Goal: Task Accomplishment & Management: Manage account settings

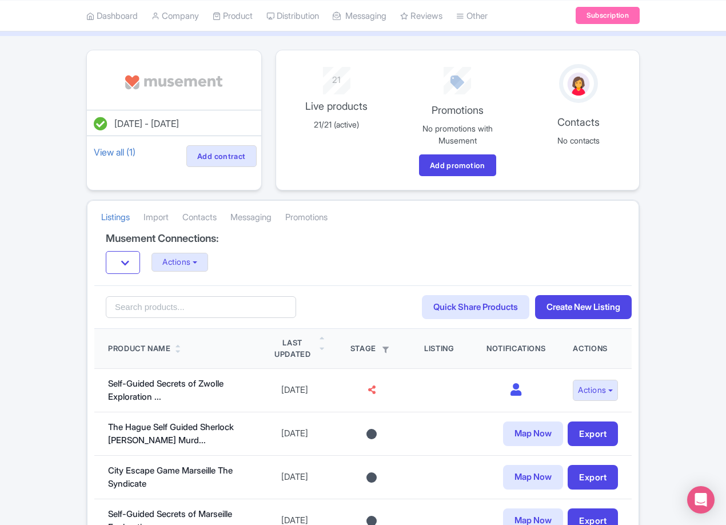
scroll to position [57, 0]
click at [184, 263] on button "Actions" at bounding box center [179, 262] width 57 height 19
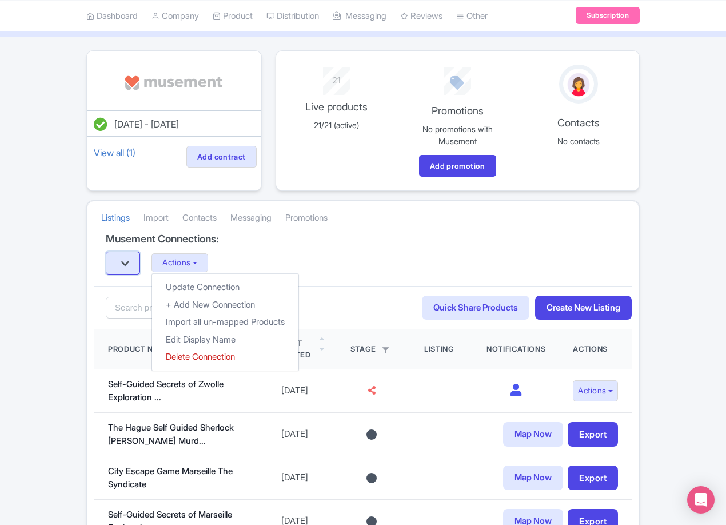
click at [138, 265] on button "button" at bounding box center [123, 262] width 34 height 23
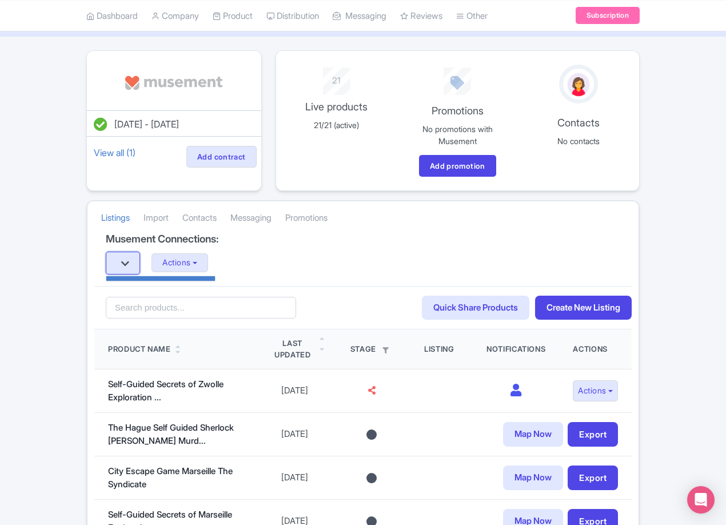
click at [134, 265] on button "button" at bounding box center [123, 262] width 34 height 23
click at [330, 253] on div "Actions Update Connection + Add New Connection Import all un-mapped Products Ed…" at bounding box center [363, 262] width 514 height 23
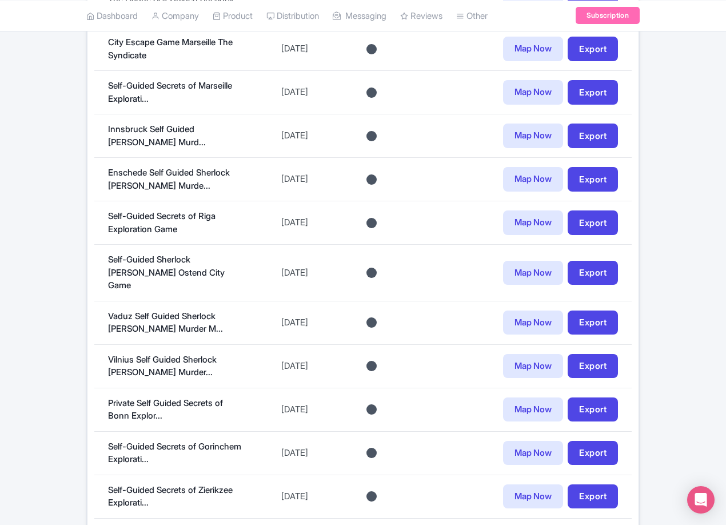
drag, startPoint x: 650, startPoint y: 408, endPoint x: 687, endPoint y: 293, distance: 121.3
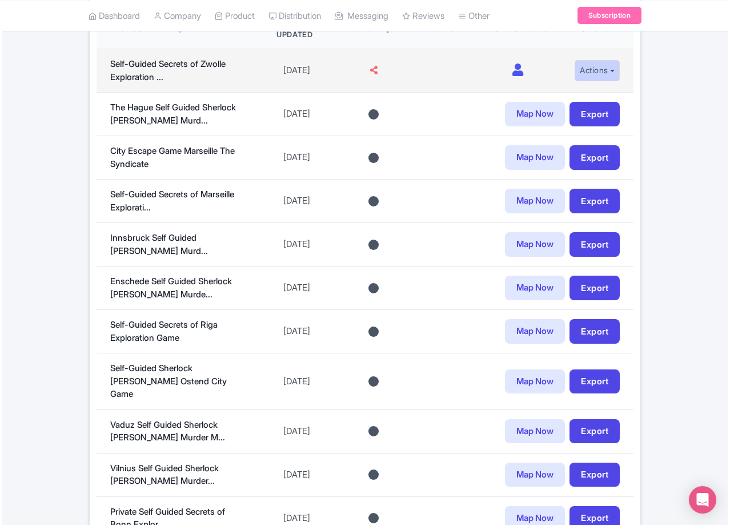
scroll to position [200, 0]
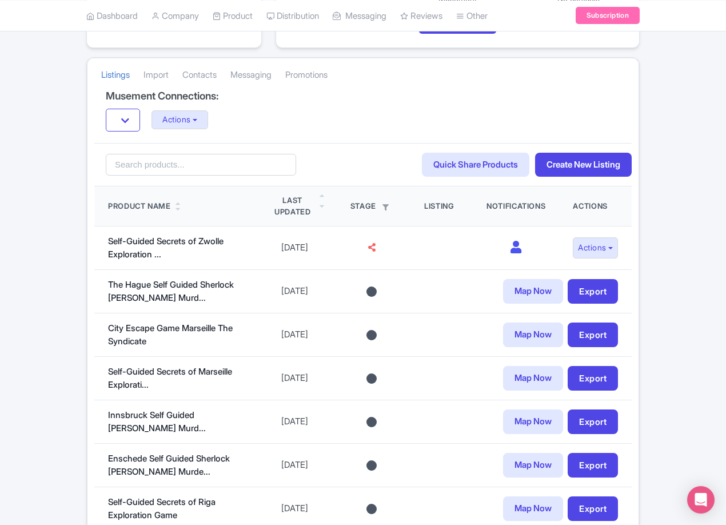
drag, startPoint x: 595, startPoint y: 289, endPoint x: 641, endPoint y: 288, distance: 45.7
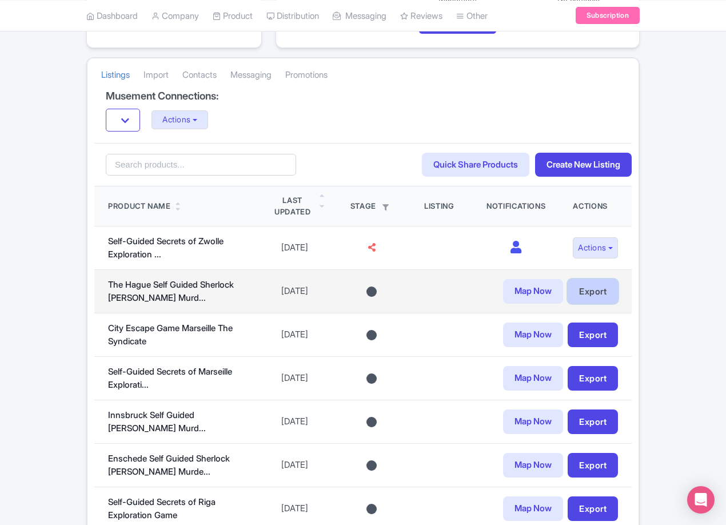
click at [606, 288] on link "Export" at bounding box center [592, 291] width 50 height 25
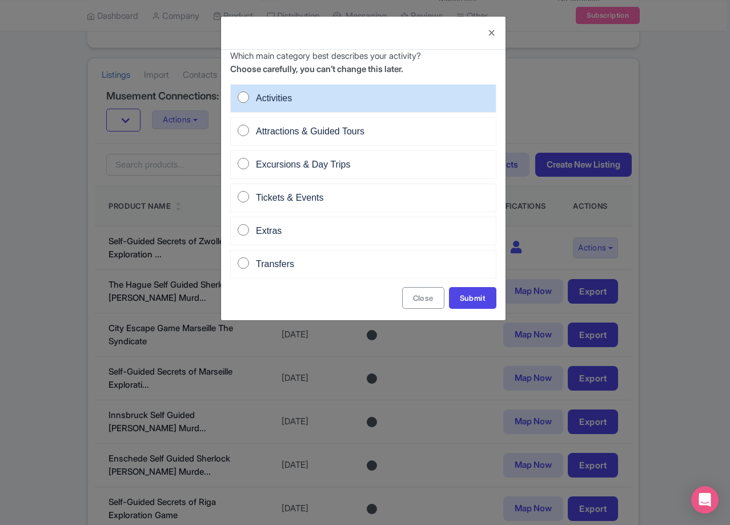
click at [280, 99] on span "Activities" at bounding box center [274, 98] width 36 height 10
click at [249, 99] on input "Activities" at bounding box center [243, 96] width 11 height 11
radio input "true"
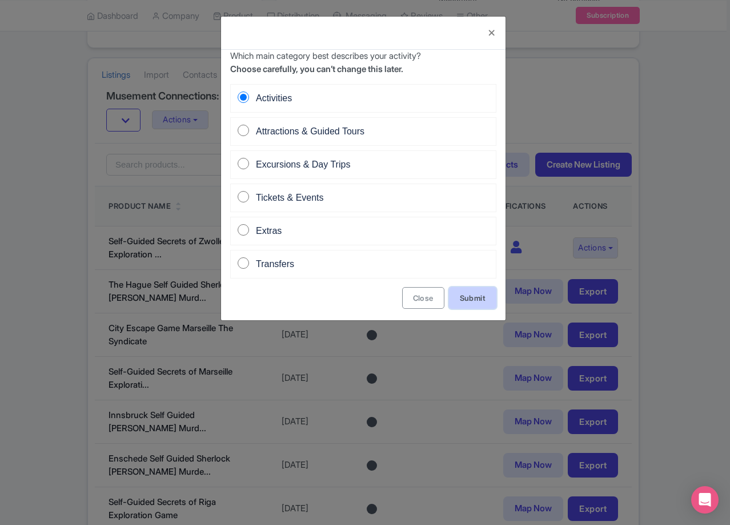
click at [453, 295] on link "Submit" at bounding box center [472, 298] width 47 height 22
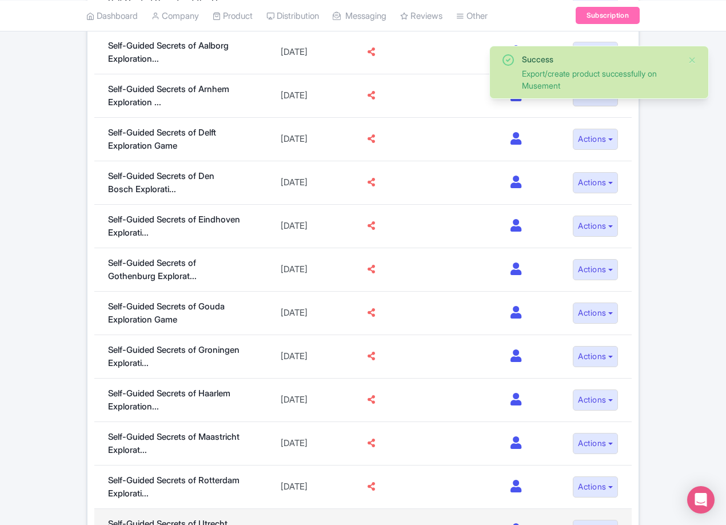
scroll to position [866, 0]
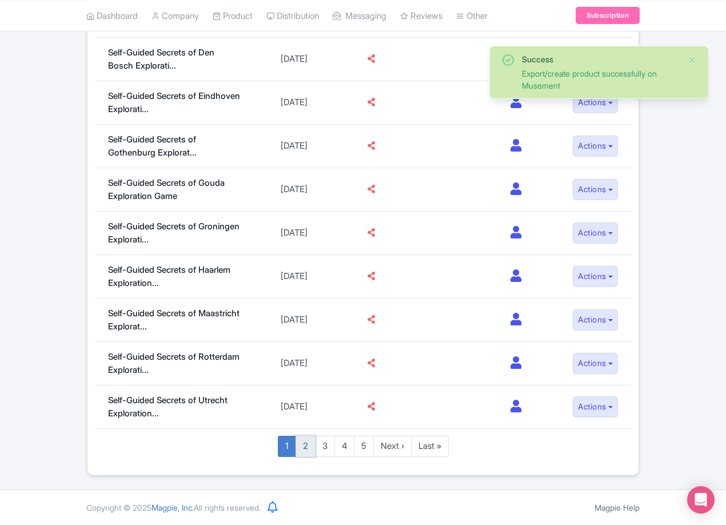
click at [307, 446] on link "2" at bounding box center [305, 445] width 20 height 21
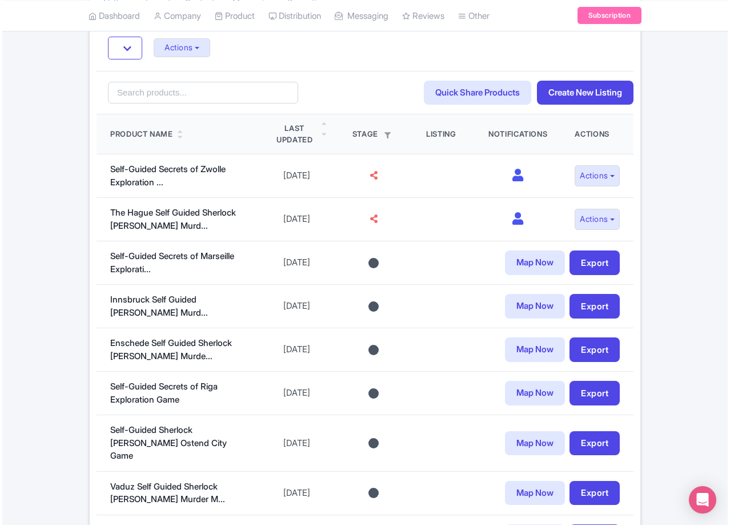
scroll to position [286, 0]
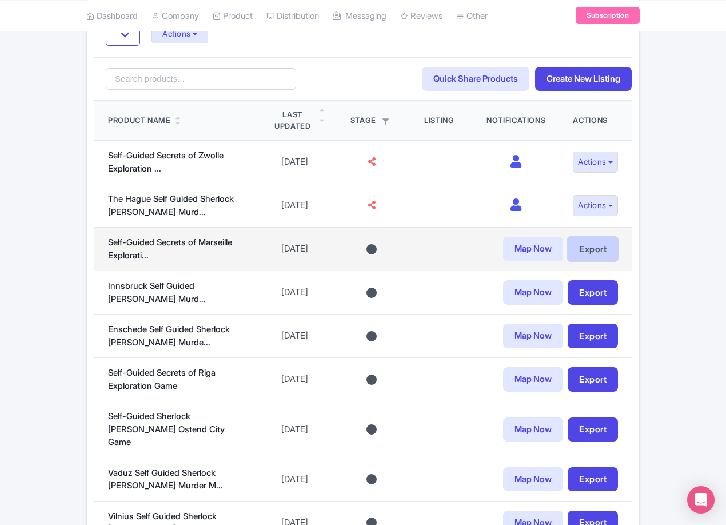
click at [593, 243] on link "Export" at bounding box center [592, 249] width 50 height 25
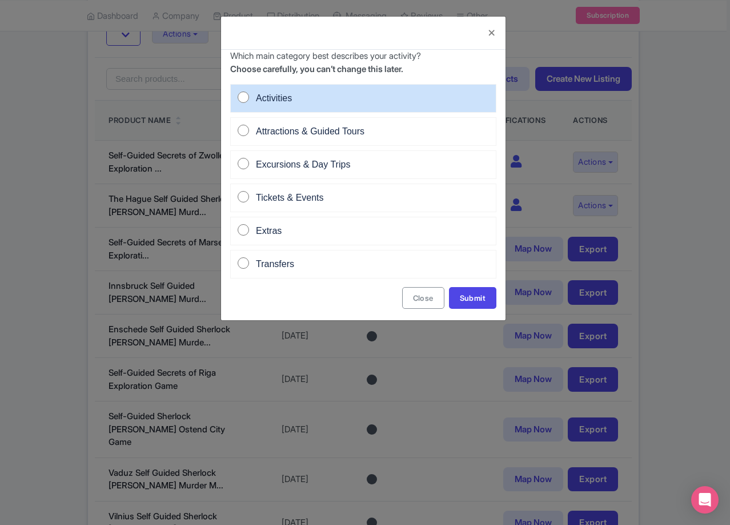
click at [285, 93] on span "Activities" at bounding box center [274, 98] width 36 height 10
click at [249, 93] on input "Activities" at bounding box center [243, 96] width 11 height 11
radio input "true"
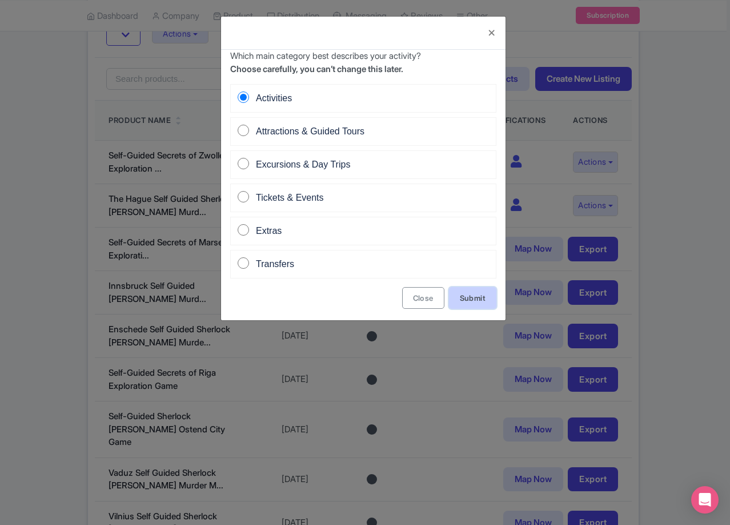
click at [490, 297] on link "Submit" at bounding box center [472, 298] width 47 height 22
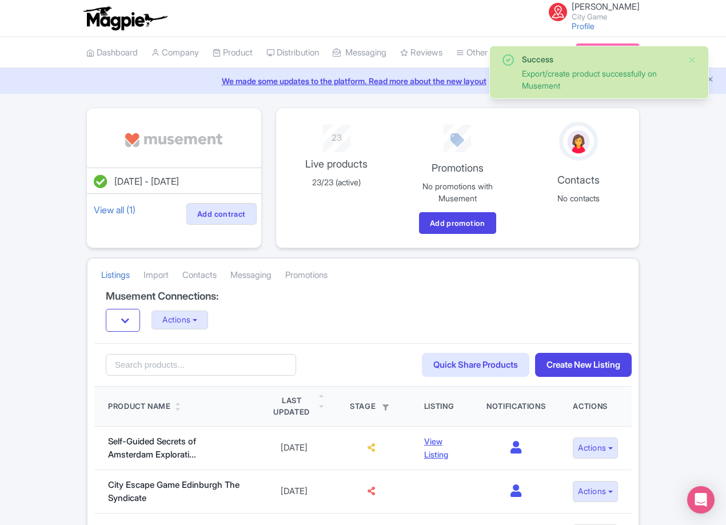
scroll to position [866, 0]
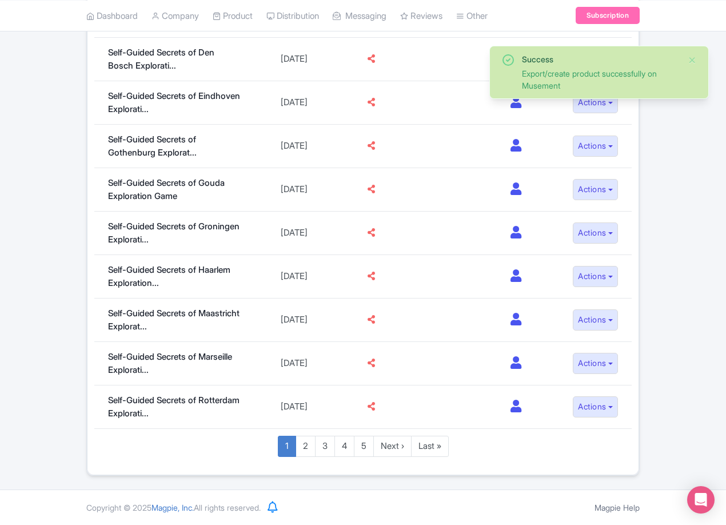
drag, startPoint x: 678, startPoint y: 169, endPoint x: 676, endPoint y: 366, distance: 197.1
click at [308, 446] on link "2" at bounding box center [305, 445] width 20 height 21
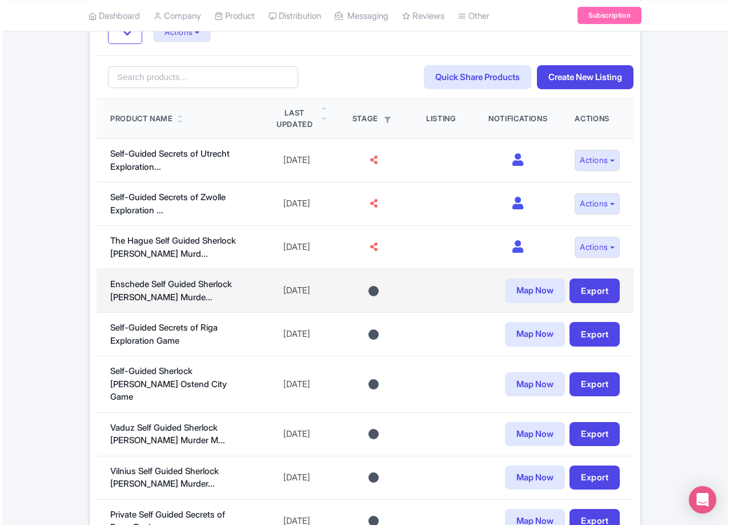
scroll to position [295, 0]
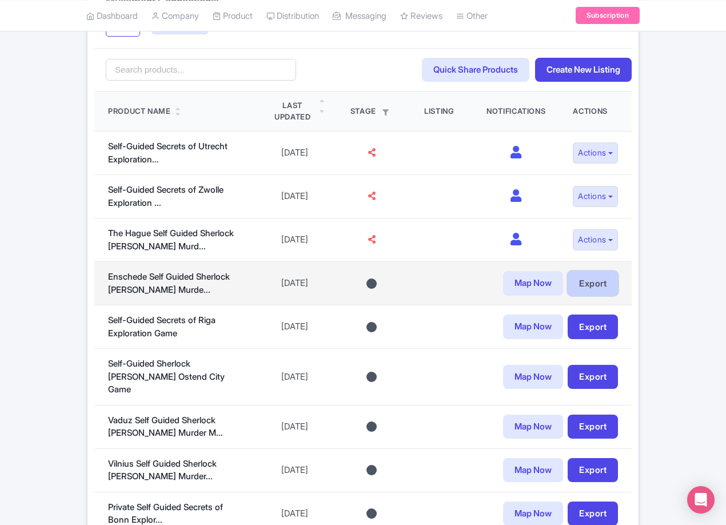
click at [598, 283] on link "Export" at bounding box center [592, 283] width 50 height 25
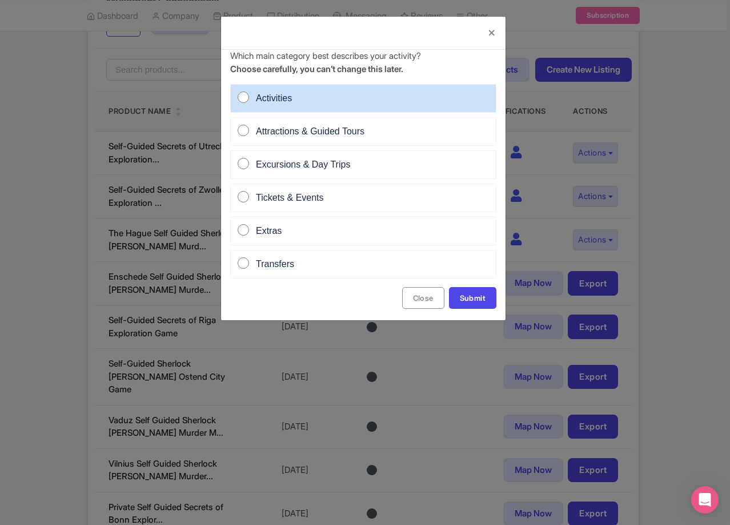
click at [275, 101] on span "Activities" at bounding box center [274, 98] width 36 height 10
click at [249, 101] on input "Activities" at bounding box center [243, 96] width 11 height 11
radio input "true"
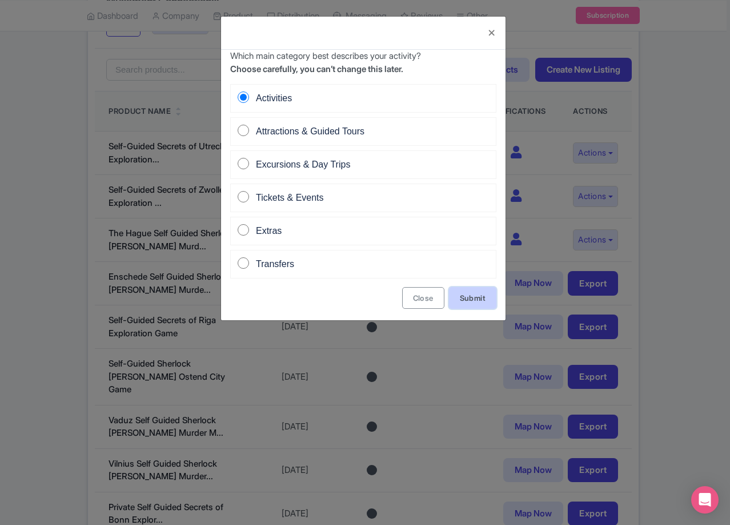
click at [469, 290] on link "Submit" at bounding box center [472, 298] width 47 height 22
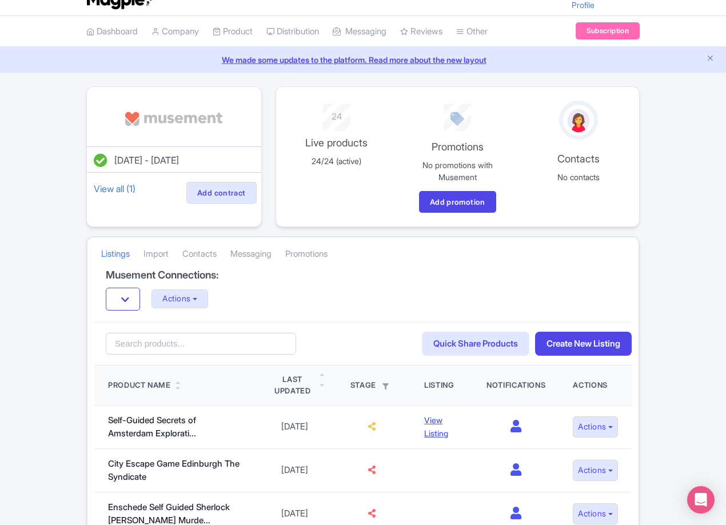
scroll to position [866, 0]
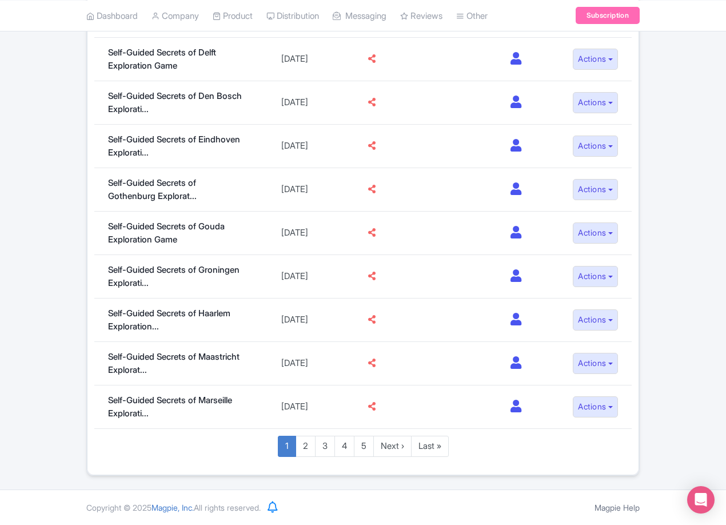
drag, startPoint x: 555, startPoint y: 279, endPoint x: 488, endPoint y: 488, distance: 219.6
click at [298, 450] on link "2" at bounding box center [305, 445] width 20 height 21
click at [304, 447] on link "2" at bounding box center [305, 445] width 20 height 21
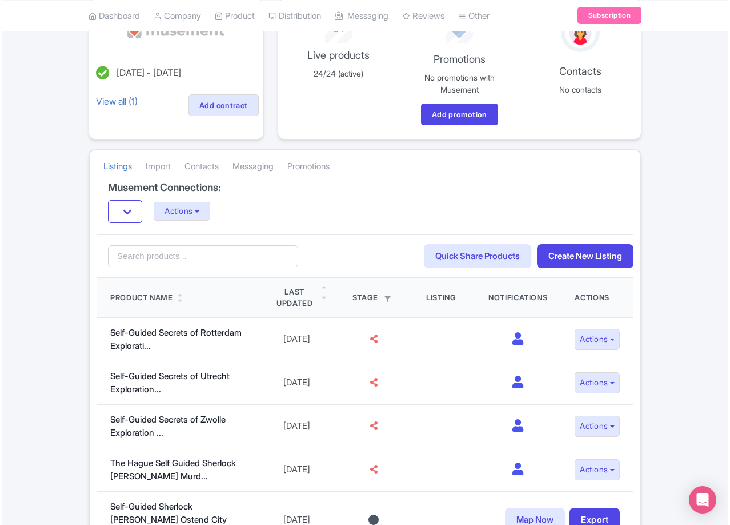
scroll to position [286, 0]
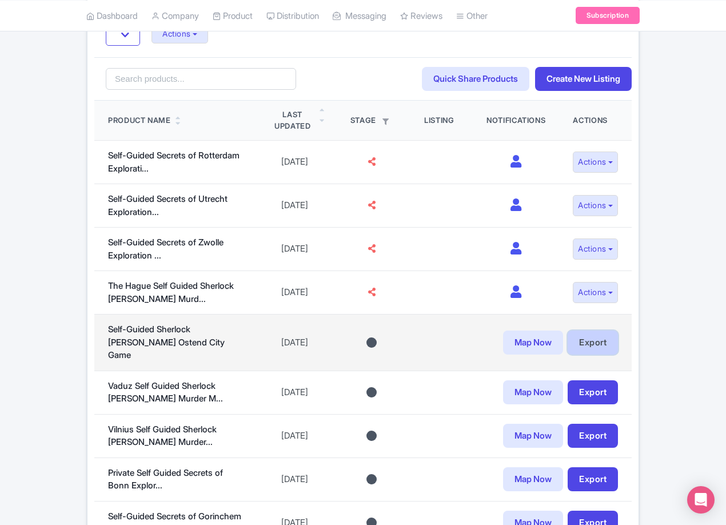
click at [593, 339] on link "Export" at bounding box center [592, 342] width 50 height 25
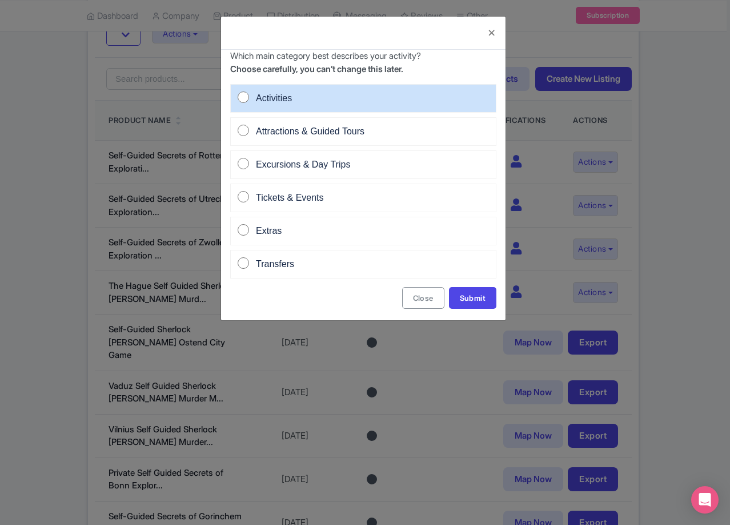
click at [281, 103] on div "Activities" at bounding box center [270, 98] width 43 height 14
click at [249, 103] on input "Activities" at bounding box center [243, 96] width 11 height 11
radio input "true"
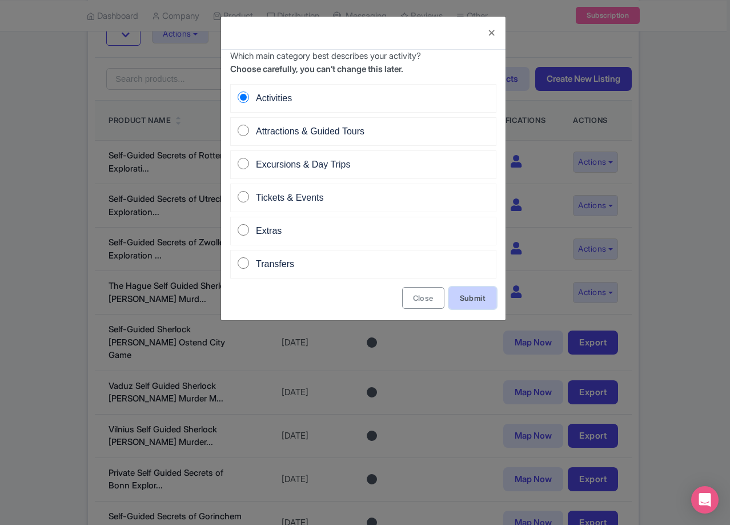
click at [479, 293] on link "Submit" at bounding box center [472, 298] width 47 height 22
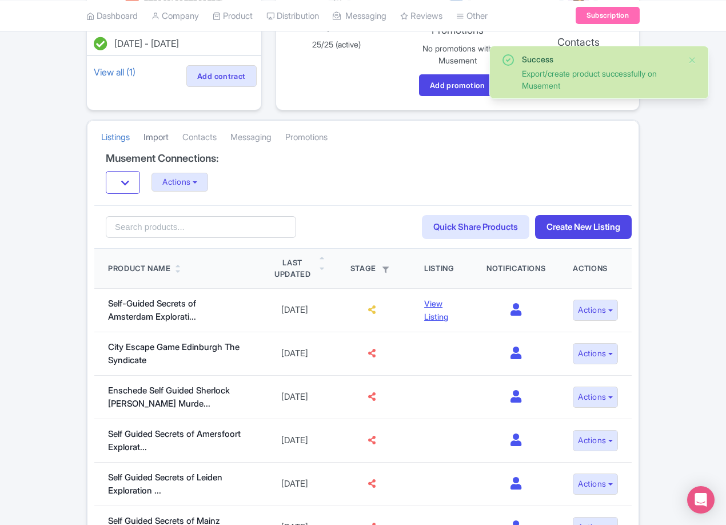
scroll to position [171, 0]
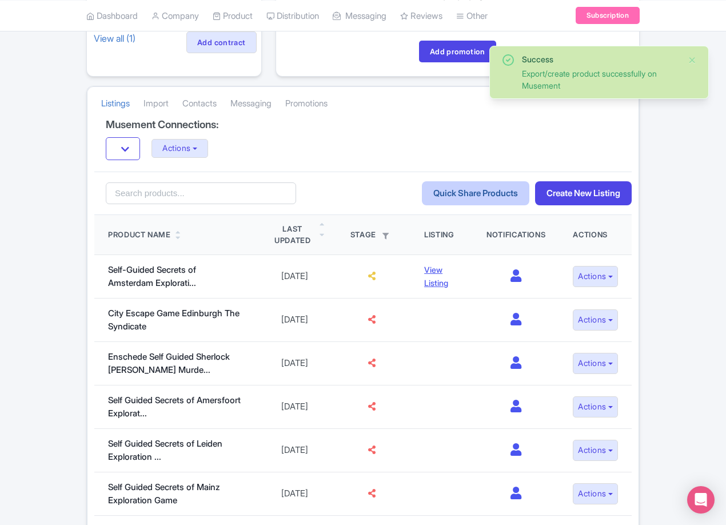
click at [469, 201] on link "Quick Share Products" at bounding box center [475, 193] width 107 height 25
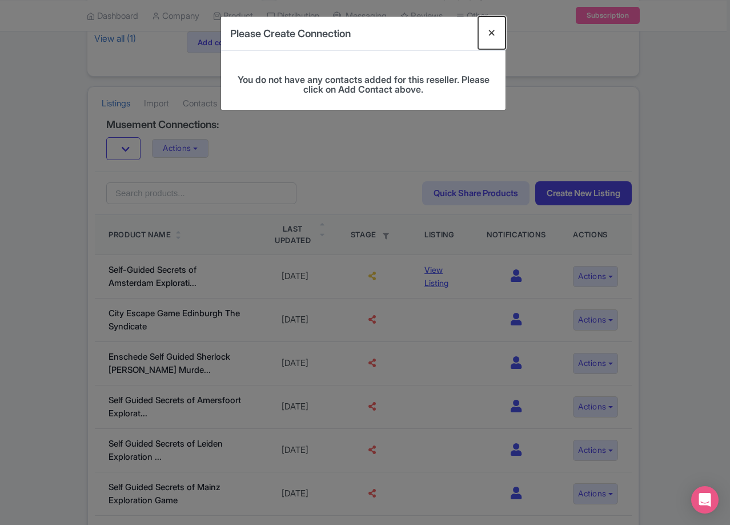
click at [490, 30] on button "Close" at bounding box center [491, 33] width 27 height 33
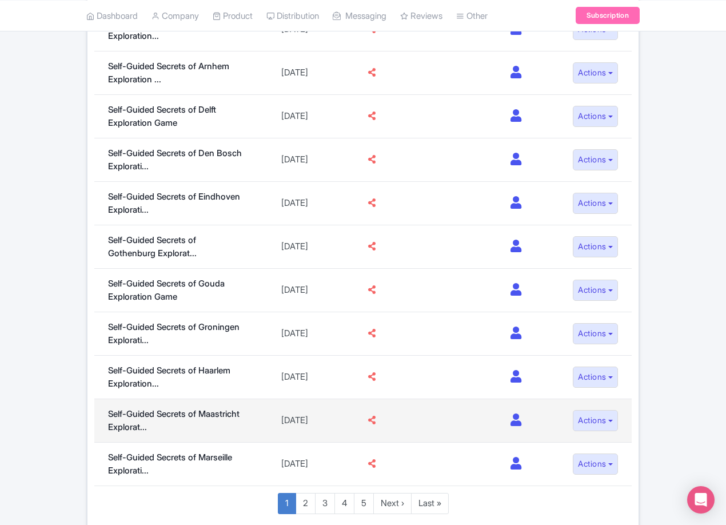
scroll to position [866, 0]
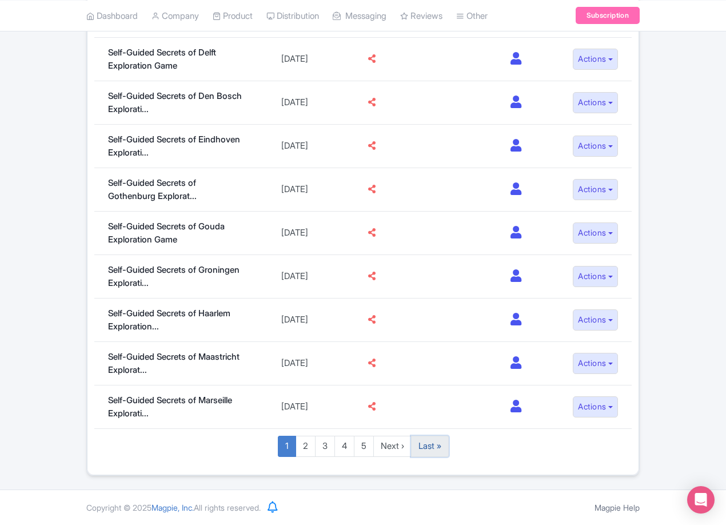
click at [426, 453] on link "Last »" at bounding box center [430, 445] width 38 height 21
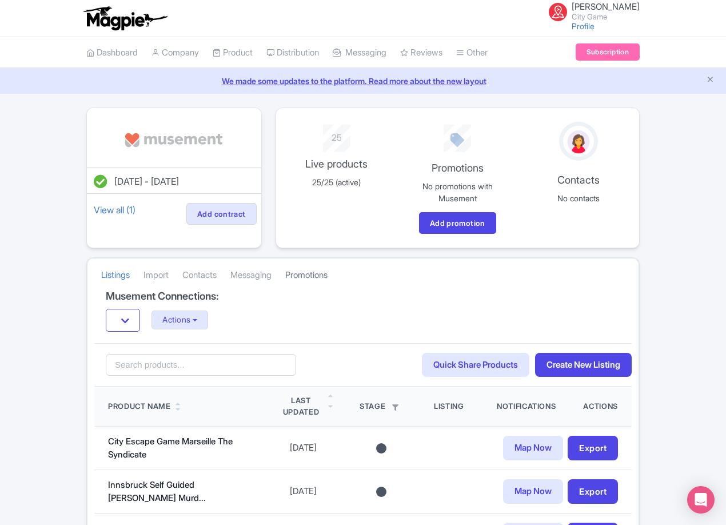
click at [303, 278] on link "Promotions" at bounding box center [306, 274] width 42 height 31
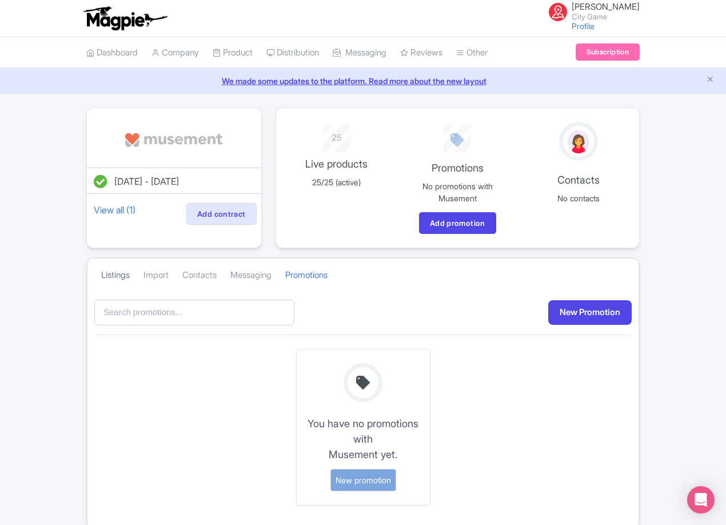
click at [109, 271] on link "Listings" at bounding box center [115, 274] width 29 height 31
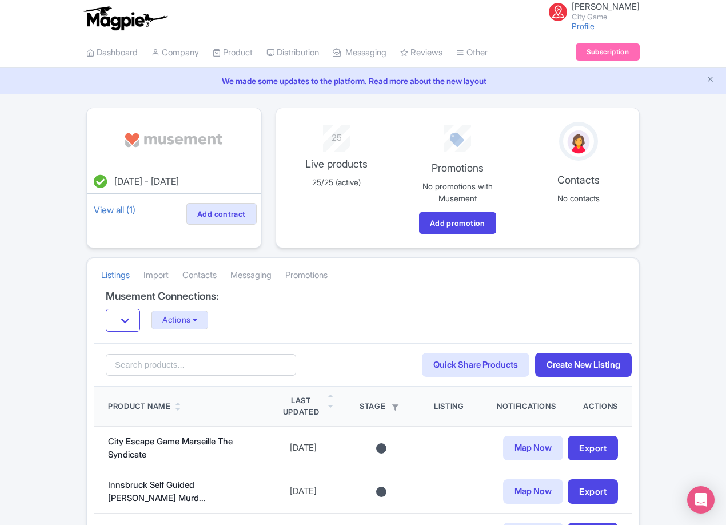
scroll to position [171, 0]
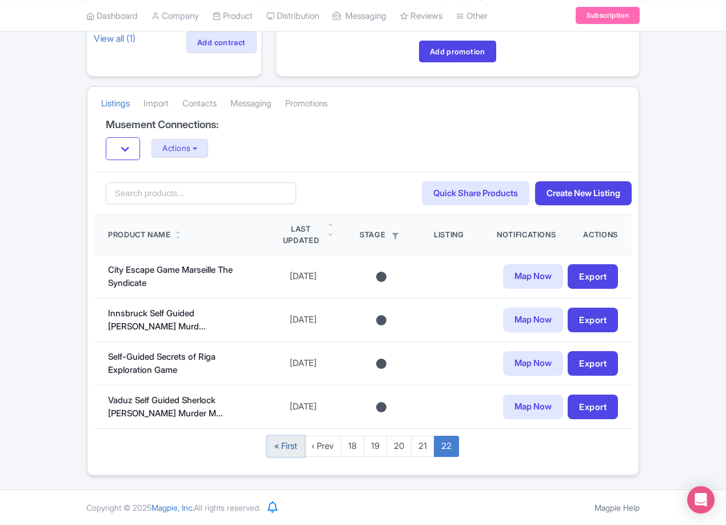
click at [301, 445] on link "« First" at bounding box center [286, 445] width 38 height 21
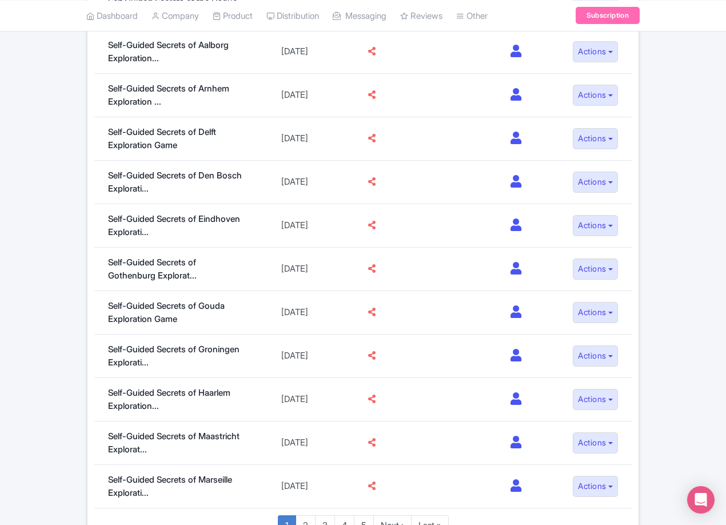
scroll to position [866, 0]
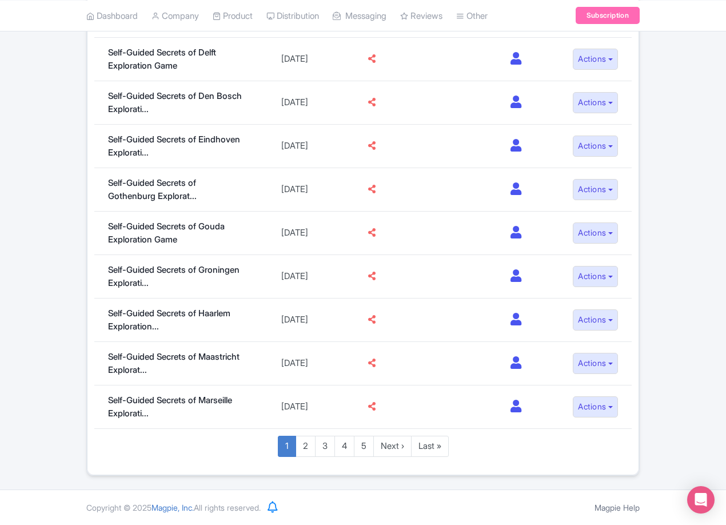
drag, startPoint x: 650, startPoint y: 126, endPoint x: 679, endPoint y: 321, distance: 197.6
click at [306, 442] on link "2" at bounding box center [305, 445] width 20 height 21
click at [310, 447] on link "2" at bounding box center [305, 445] width 20 height 21
click at [305, 445] on link "2" at bounding box center [305, 445] width 20 height 21
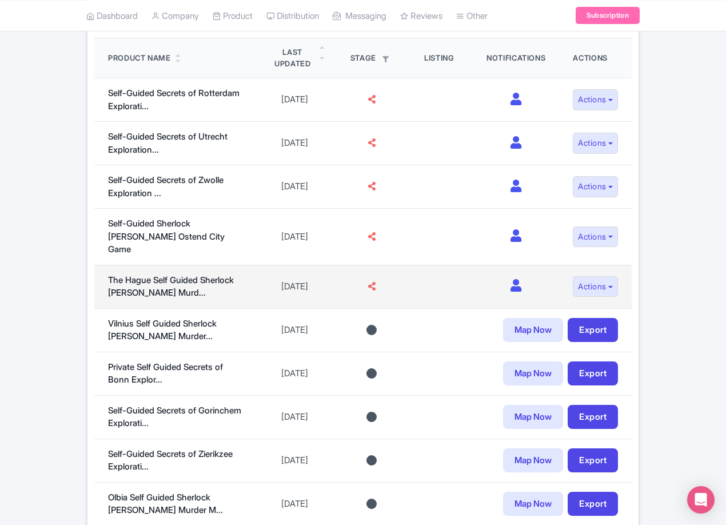
scroll to position [343, 0]
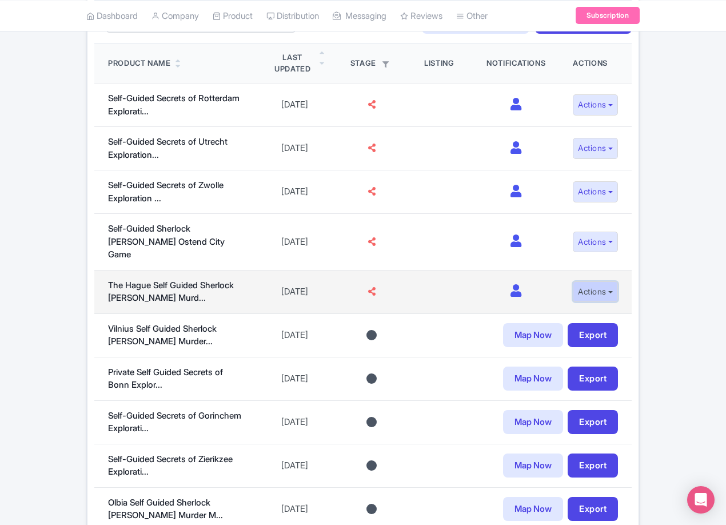
click at [597, 284] on button "Actions" at bounding box center [595, 291] width 45 height 21
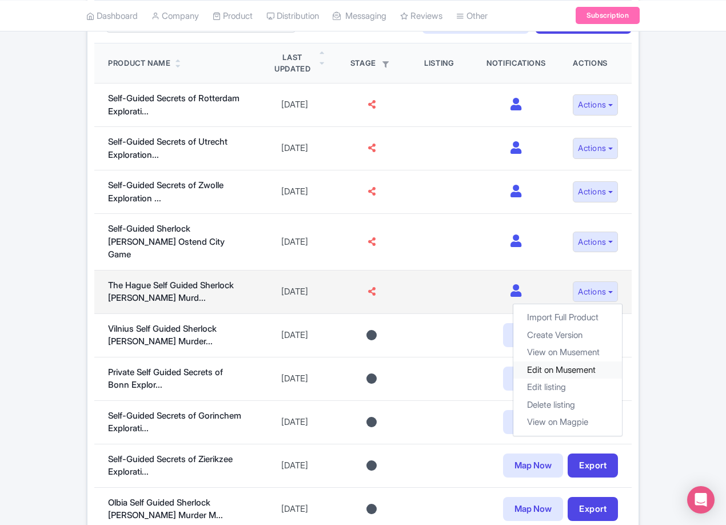
click at [593, 361] on link "Edit on Musement" at bounding box center [567, 370] width 109 height 18
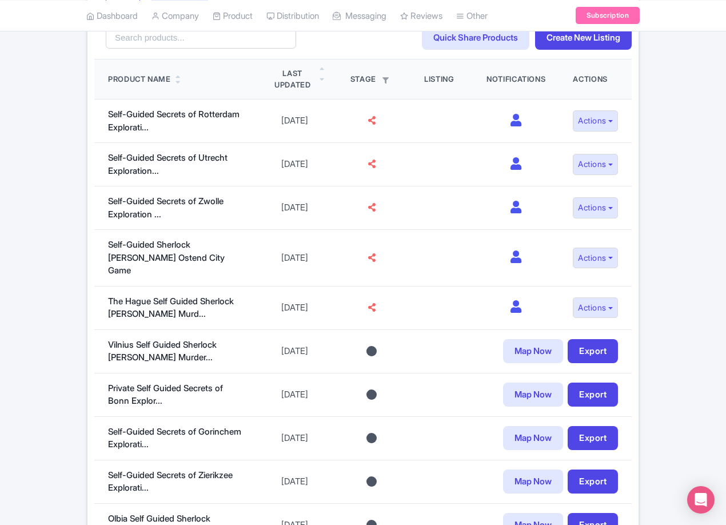
scroll to position [0, 0]
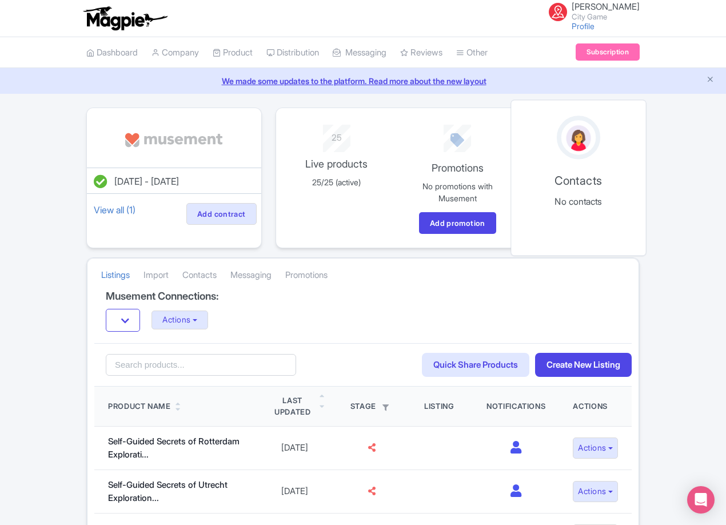
drag, startPoint x: 665, startPoint y: 169, endPoint x: 638, endPoint y: 43, distance: 128.5
click at [193, 316] on button "Actions" at bounding box center [179, 319] width 57 height 19
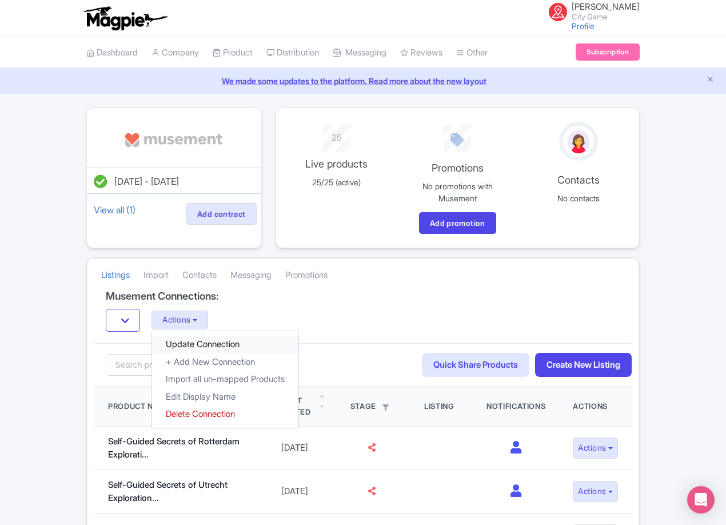
click at [199, 345] on link "Update Connection" at bounding box center [225, 344] width 146 height 18
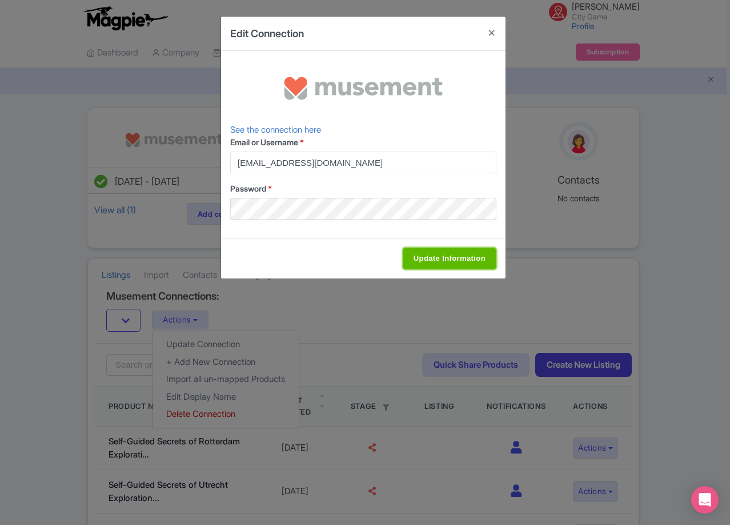
click at [439, 262] on input "Update Information" at bounding box center [450, 258] width 94 height 22
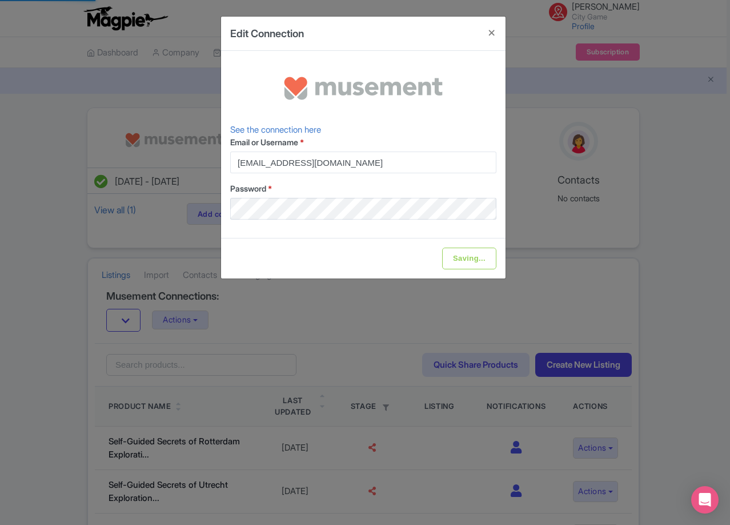
type input "Update Information"
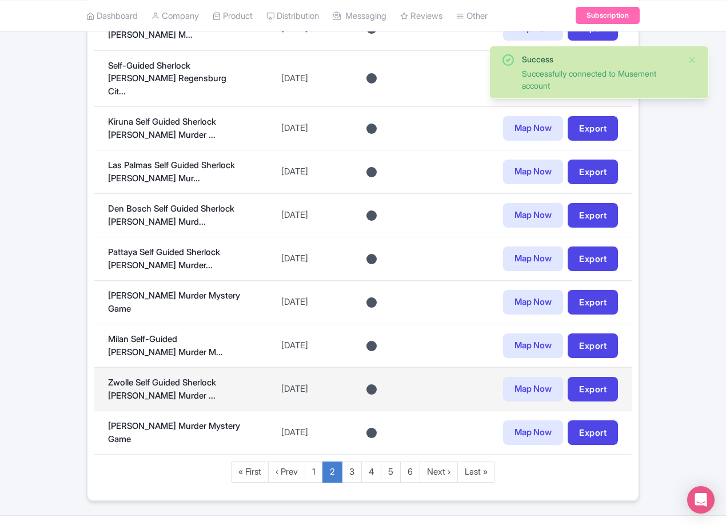
drag, startPoint x: 372, startPoint y: 284, endPoint x: 398, endPoint y: 373, distance: 92.4
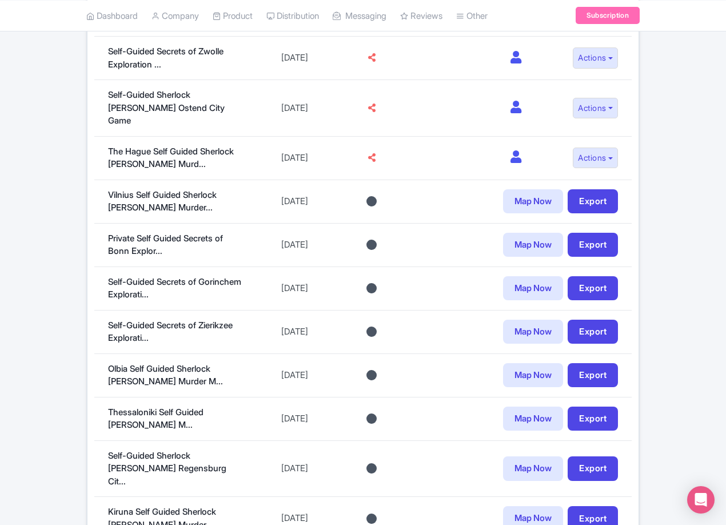
scroll to position [466, 0]
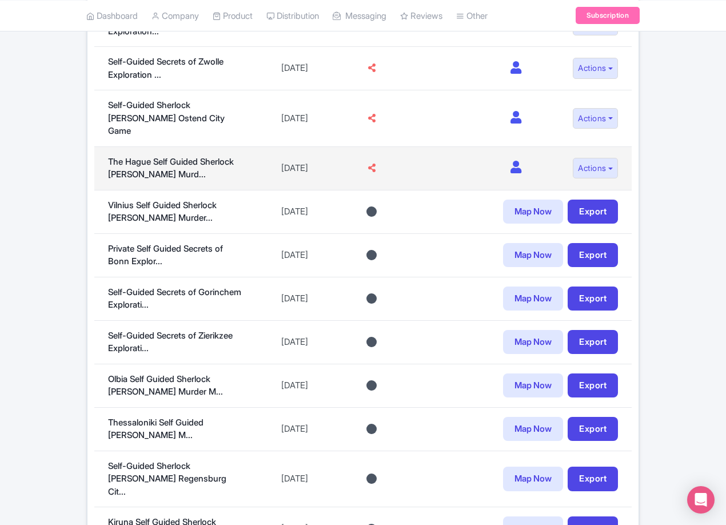
click at [359, 159] on td at bounding box center [371, 167] width 77 height 43
click at [368, 163] on icon at bounding box center [371, 167] width 7 height 9
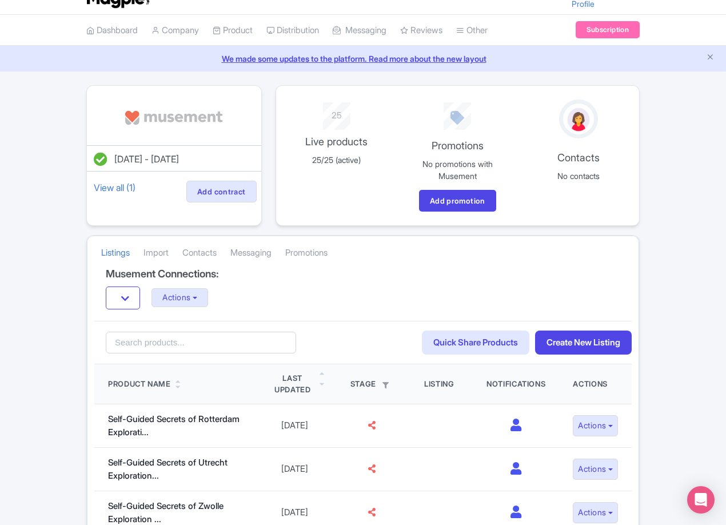
scroll to position [0, 0]
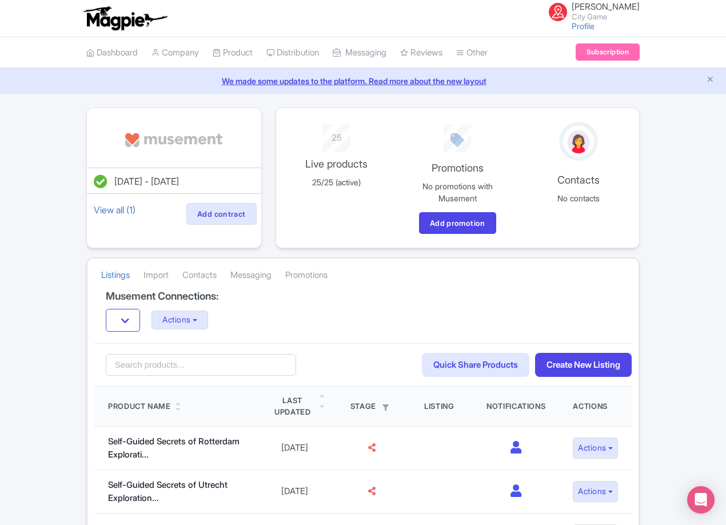
click at [487, 346] on div "Search Quick Share Products Create New Listing" at bounding box center [362, 365] width 537 height 44
click at [486, 365] on link "Quick Share Products" at bounding box center [475, 365] width 107 height 25
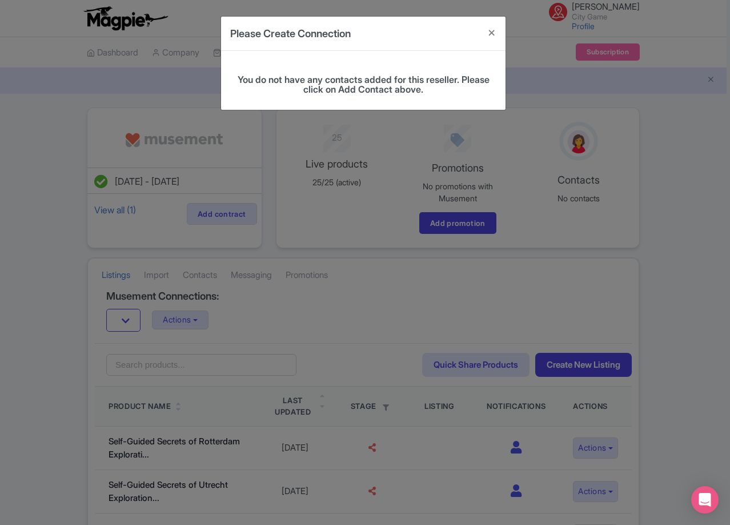
click at [442, 279] on div "Please Create Connection You do not have any contacts added for this reseller. …" at bounding box center [365, 262] width 730 height 525
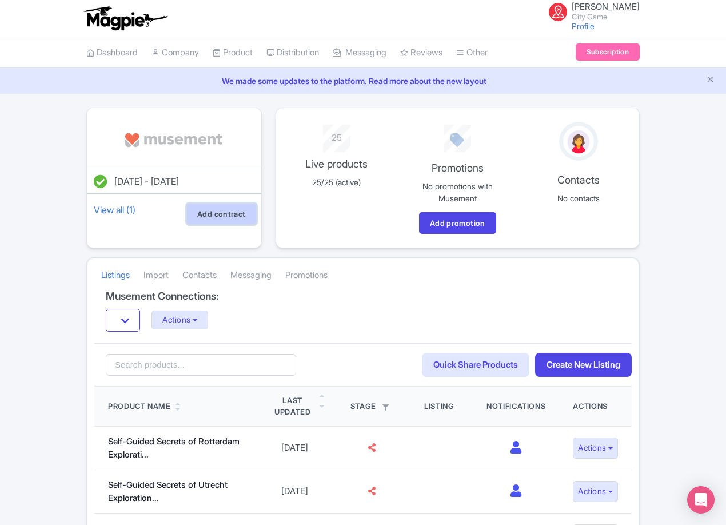
click at [231, 222] on link "Add contract" at bounding box center [221, 214] width 70 height 22
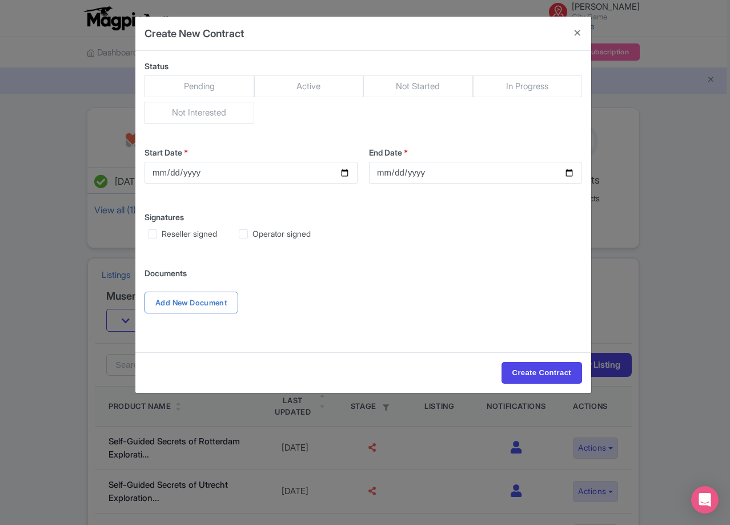
click at [309, 79] on span "Active" at bounding box center [309, 86] width 110 height 22
click at [266, 79] on input "Active" at bounding box center [259, 80] width 11 height 11
radio input "true"
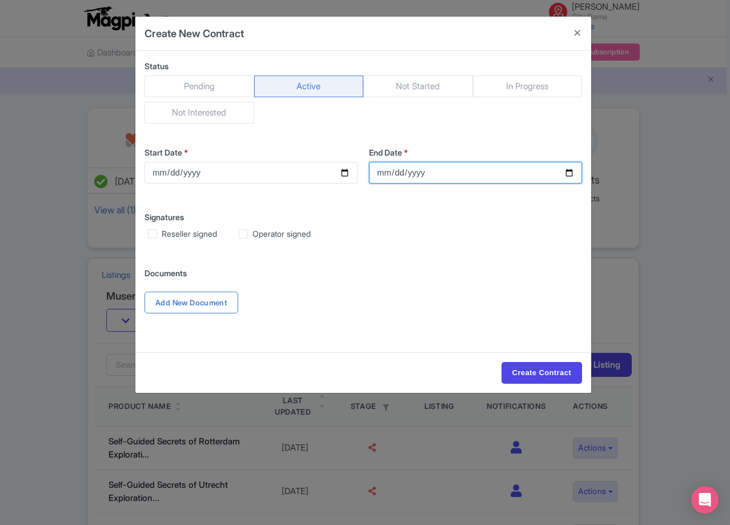
click at [563, 173] on input "End Date *" at bounding box center [475, 173] width 213 height 22
click at [566, 173] on input "End Date *" at bounding box center [475, 173] width 213 height 22
click at [571, 180] on input "End Date *" at bounding box center [475, 173] width 213 height 22
click at [568, 171] on input "End Date *" at bounding box center [475, 173] width 213 height 22
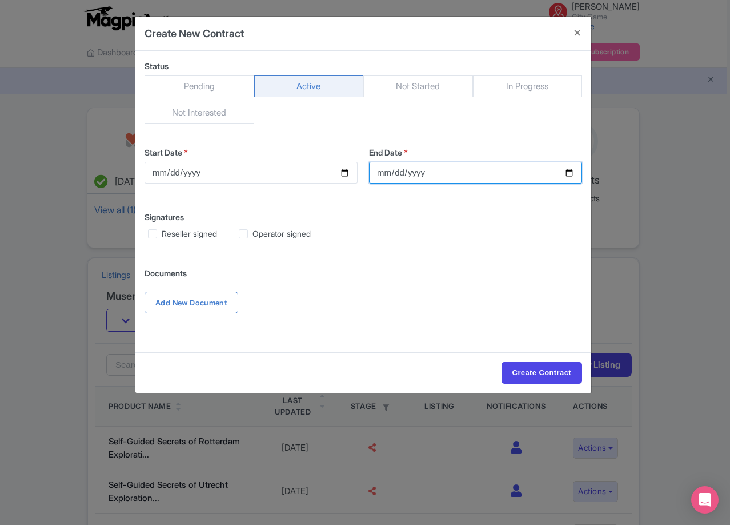
type input "2026-12-31"
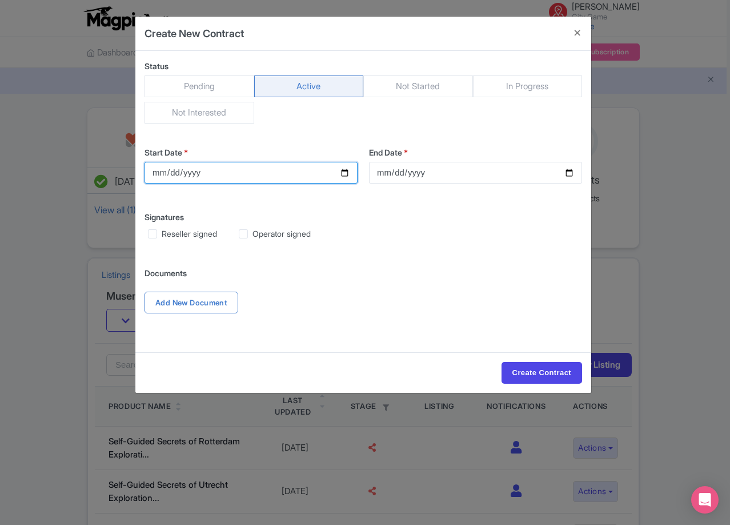
click at [198, 181] on input "Start Date *" at bounding box center [251, 173] width 213 height 22
click at [346, 166] on input "Start Date *" at bounding box center [251, 173] width 213 height 22
click at [346, 167] on input "Start Date *" at bounding box center [251, 173] width 213 height 22
type input "[DATE]"
click at [217, 230] on span "Reseller signed" at bounding box center [189, 234] width 55 height 10
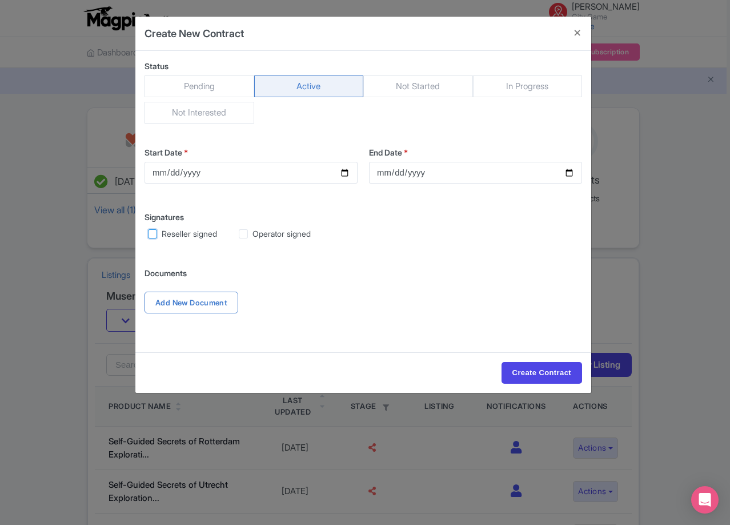
click at [169, 230] on input "Reseller signed" at bounding box center [165, 229] width 7 height 7
checkbox input "true"
click at [270, 231] on span "Operator signed" at bounding box center [282, 234] width 58 height 10
click at [260, 231] on input "Operator signed" at bounding box center [256, 229] width 7 height 7
checkbox input "true"
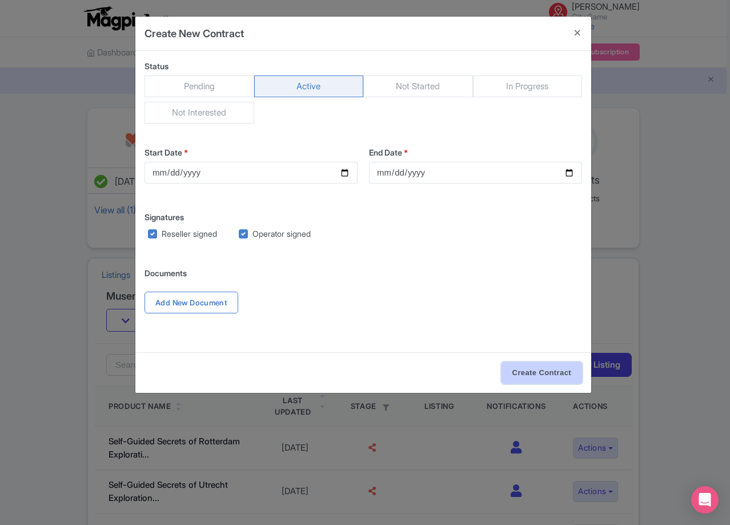
click at [516, 365] on input "Create Contract" at bounding box center [542, 373] width 81 height 22
type input "Create Contract"
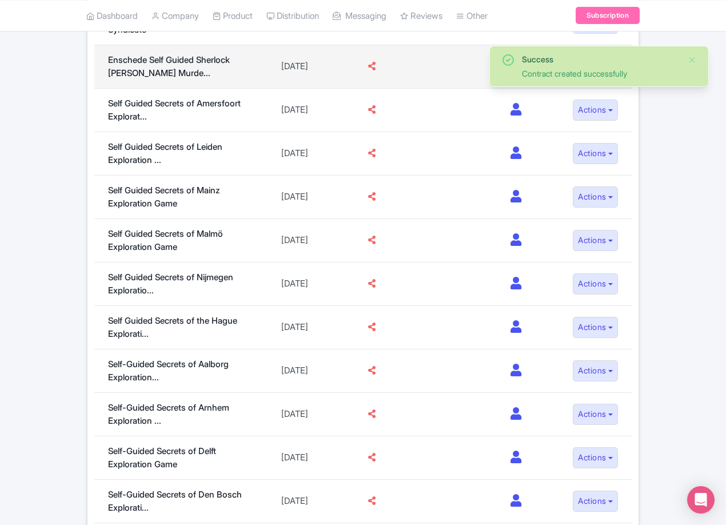
scroll to position [229, 0]
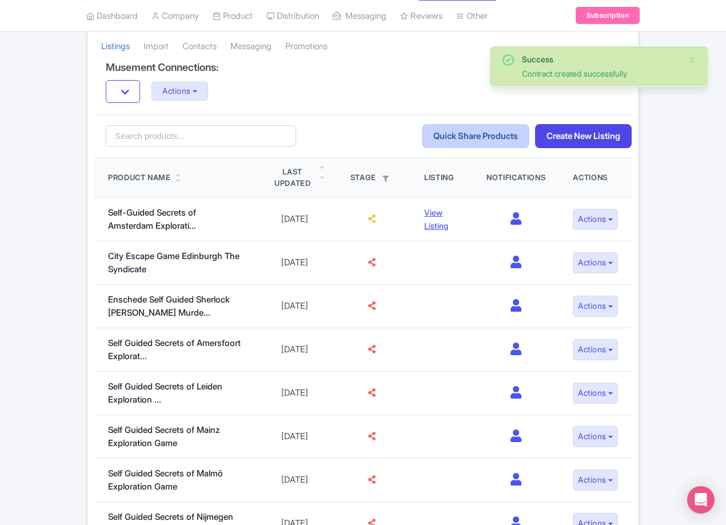
click at [469, 143] on link "Quick Share Products" at bounding box center [475, 136] width 107 height 25
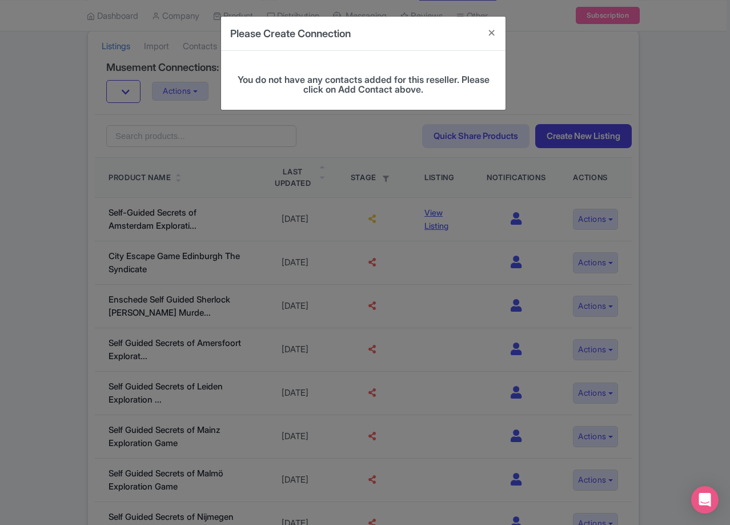
click at [547, 101] on div "Please Create Connection You do not have any contacts added for this reseller. …" at bounding box center [365, 262] width 730 height 525
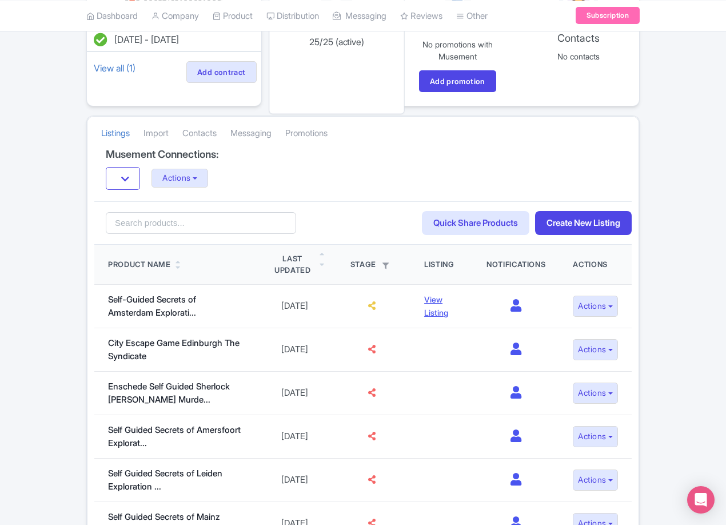
scroll to position [0, 0]
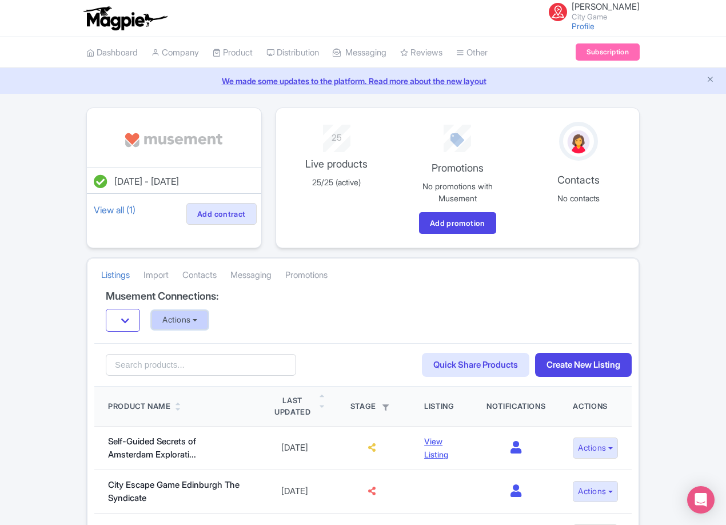
click at [206, 314] on button "Actions" at bounding box center [179, 319] width 57 height 19
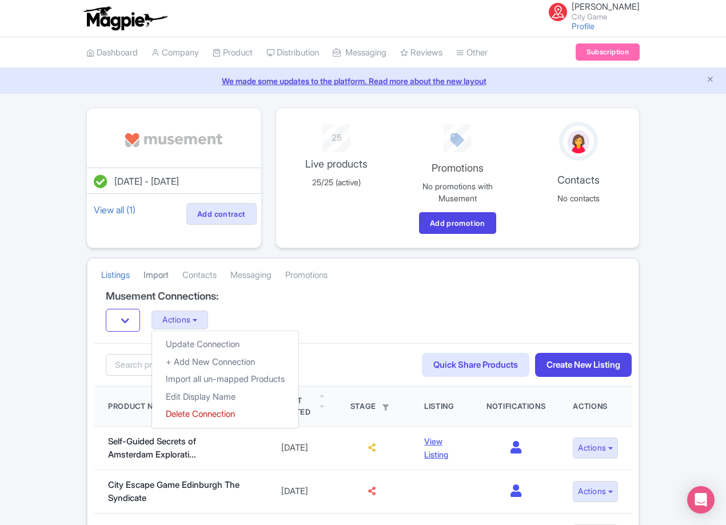
click at [148, 265] on link "Import" at bounding box center [155, 274] width 25 height 31
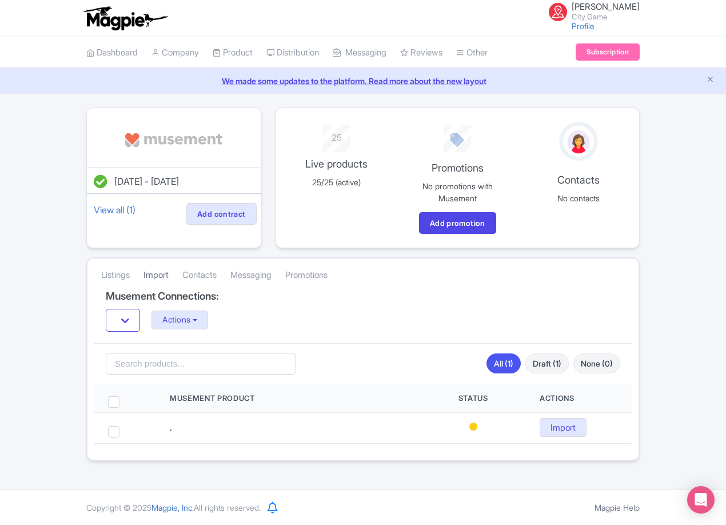
click at [164, 276] on link "Import" at bounding box center [155, 274] width 25 height 31
click at [214, 276] on link "Contacts" at bounding box center [199, 274] width 34 height 31
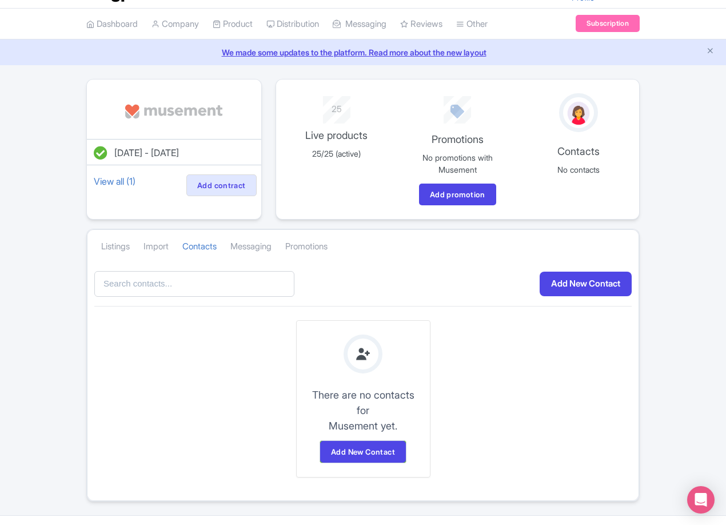
scroll to position [54, 0]
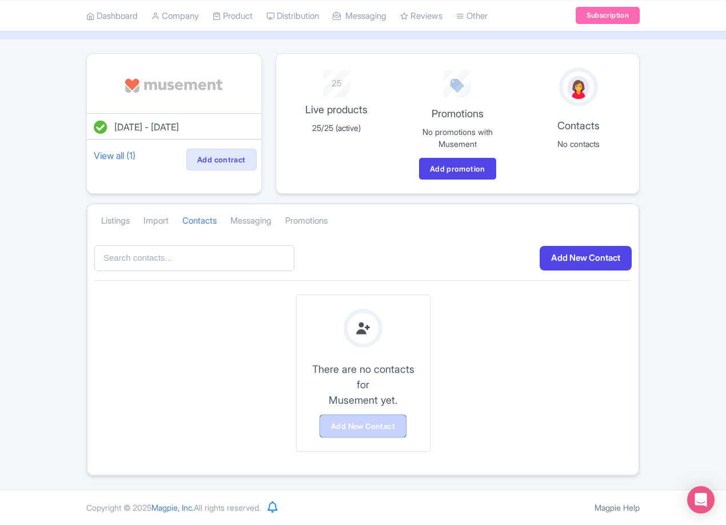
click at [390, 418] on link "Add New Contact" at bounding box center [363, 426] width 86 height 22
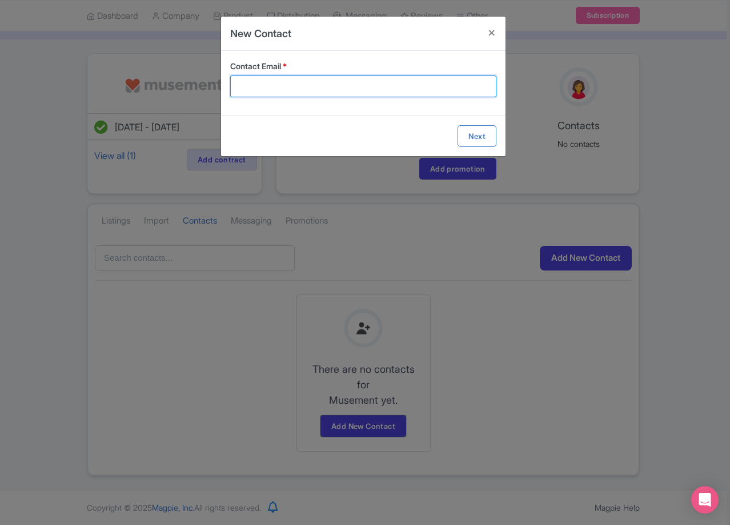
click at [359, 93] on input "Contact Email *" at bounding box center [363, 86] width 266 height 22
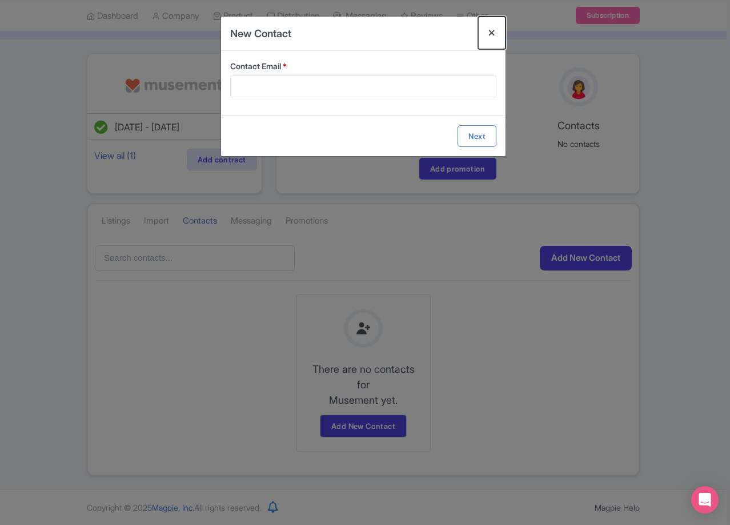
click at [489, 32] on button "Close" at bounding box center [491, 33] width 27 height 33
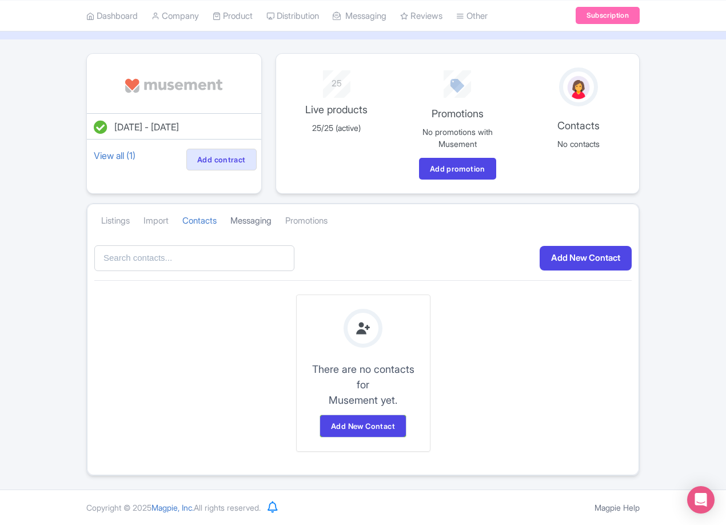
click at [268, 215] on link "Messaging" at bounding box center [250, 220] width 41 height 31
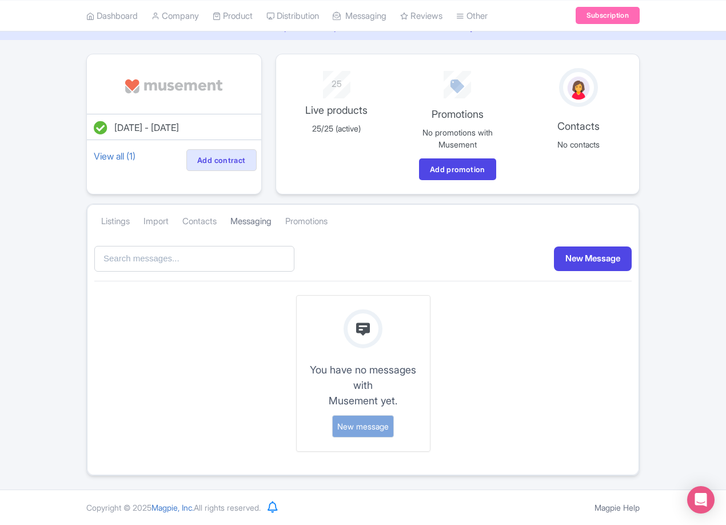
scroll to position [54, 0]
click at [301, 224] on link "Promotions" at bounding box center [306, 221] width 42 height 31
click at [92, 222] on div "Listings [GEOGRAPHIC_DATA] Contacts Messaging Promotions" at bounding box center [362, 221] width 551 height 32
click at [100, 225] on li "Listings" at bounding box center [115, 221] width 42 height 31
click at [110, 225] on link "Listings" at bounding box center [115, 221] width 29 height 31
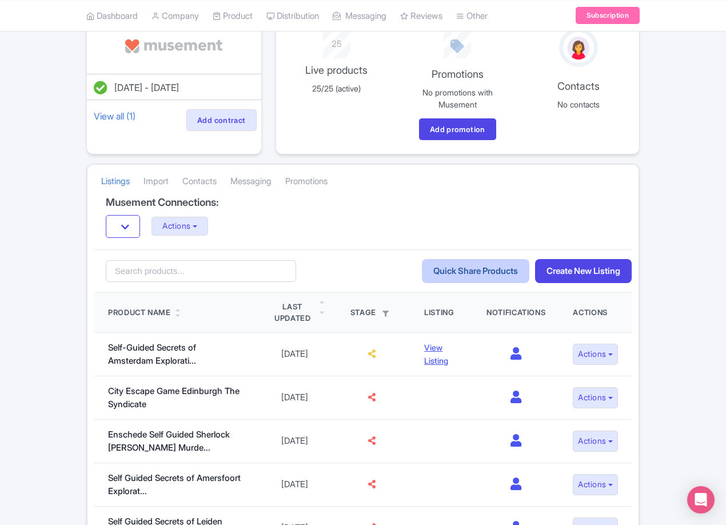
scroll to position [111, 0]
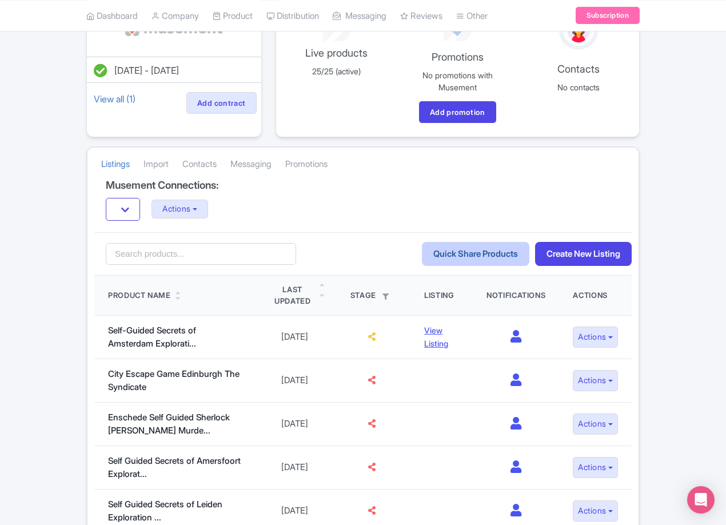
click at [451, 247] on link "Quick Share Products" at bounding box center [475, 254] width 107 height 25
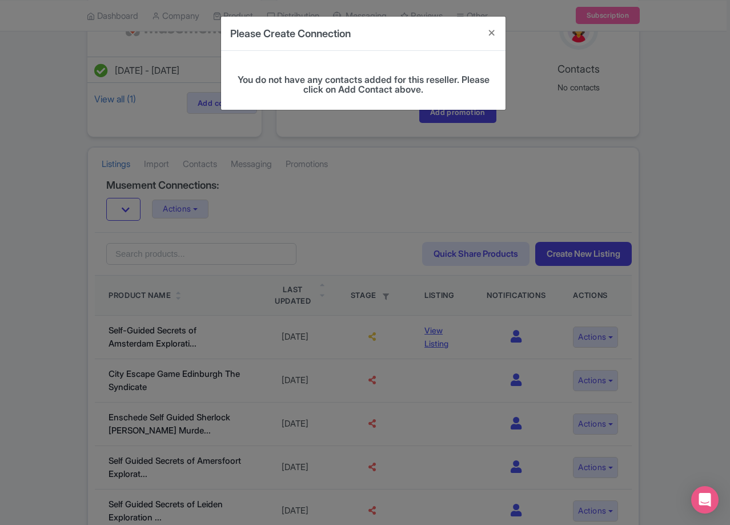
click at [467, 198] on div "Please Create Connection You do not have any contacts added for this reseller. …" at bounding box center [365, 262] width 730 height 525
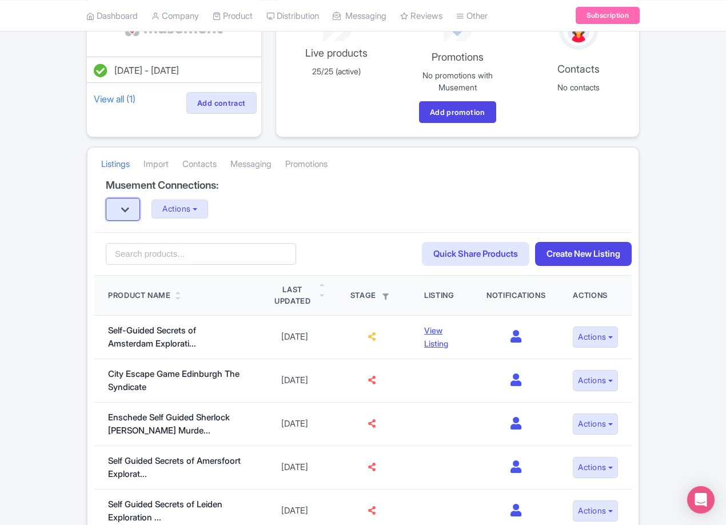
click at [119, 214] on button "button" at bounding box center [123, 209] width 34 height 23
click at [186, 214] on button "Actions" at bounding box center [179, 208] width 57 height 19
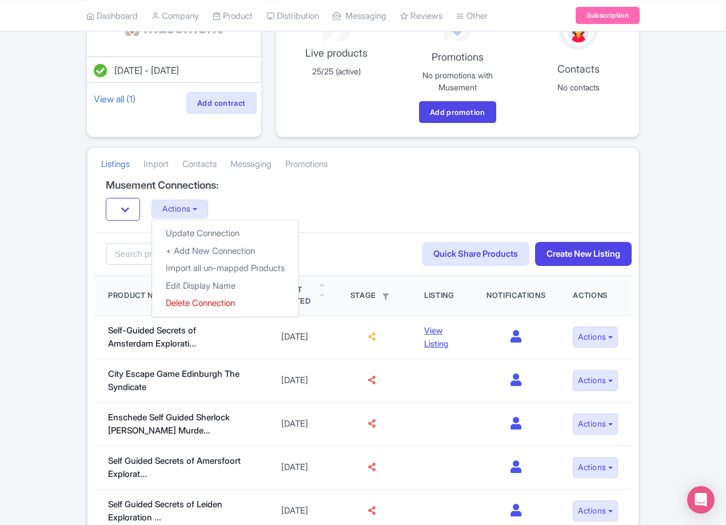
click at [421, 204] on div "Actions Update Connection + Add New Connection Import all un-mapped Products Ed…" at bounding box center [363, 209] width 514 height 23
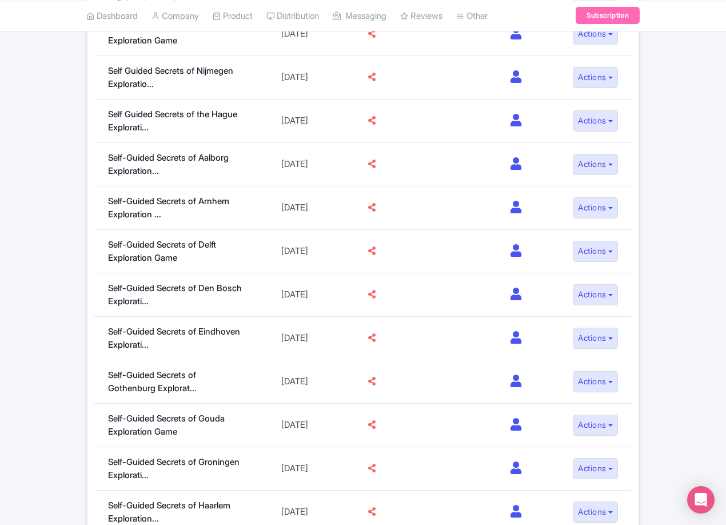
scroll to position [866, 0]
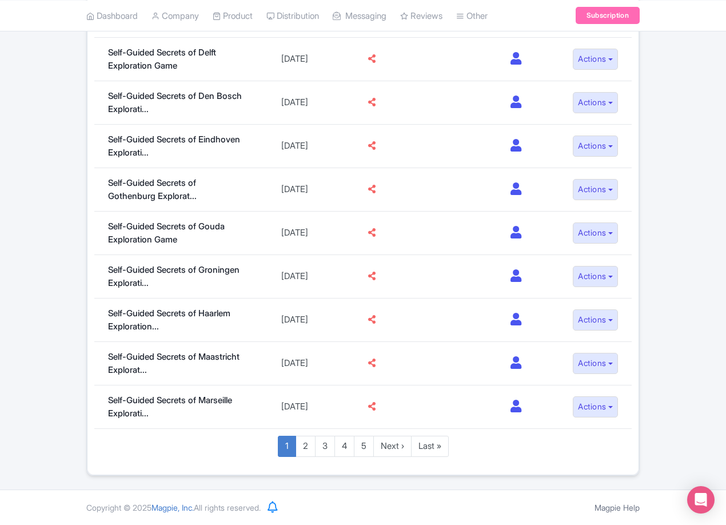
drag, startPoint x: 617, startPoint y: 213, endPoint x: 598, endPoint y: 354, distance: 141.9
click at [310, 449] on link "2" at bounding box center [305, 445] width 20 height 21
